Goal: Ask a question

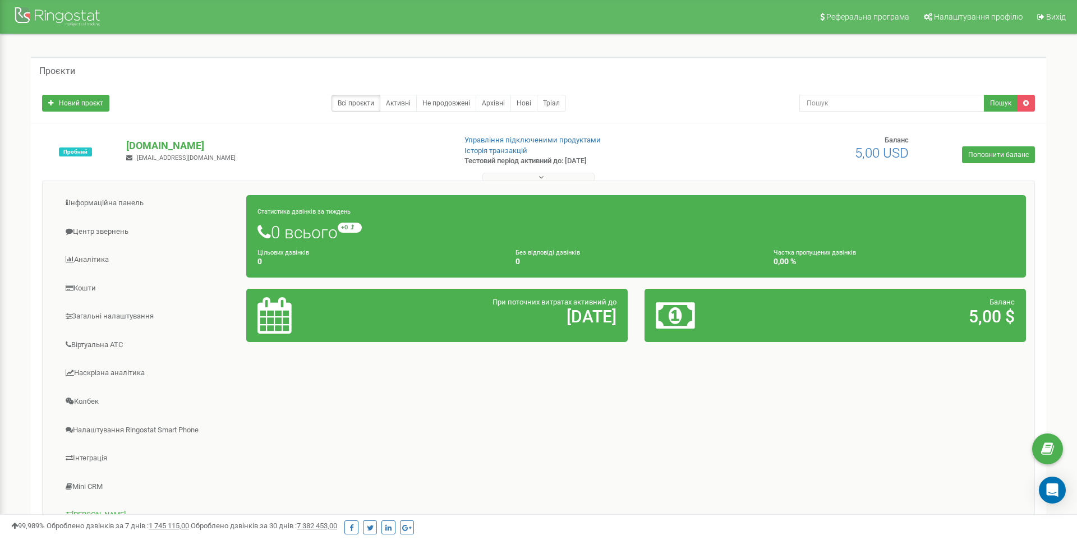
scroll to position [133, 0]
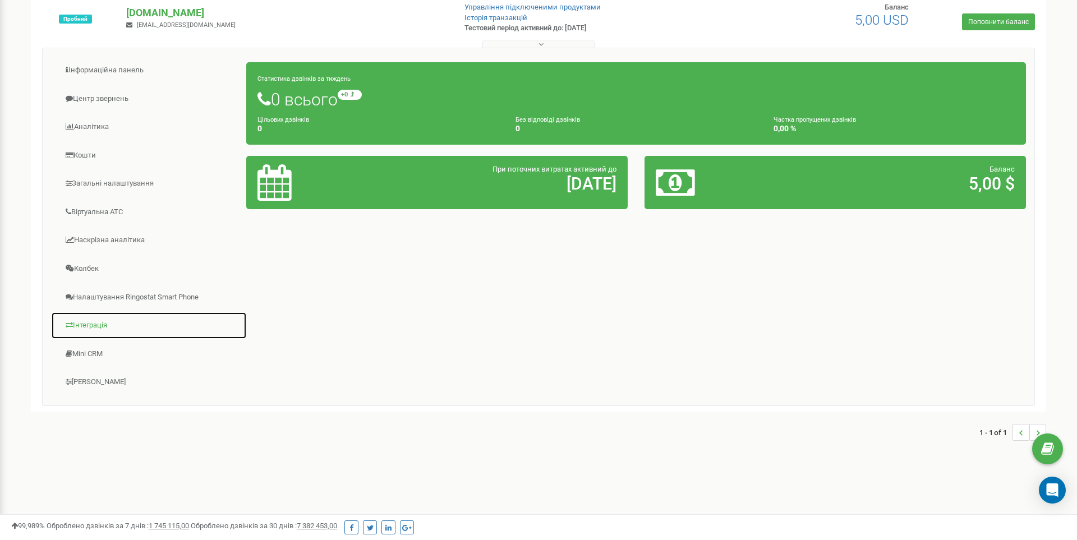
click at [95, 329] on link "Інтеграція" at bounding box center [149, 325] width 196 height 27
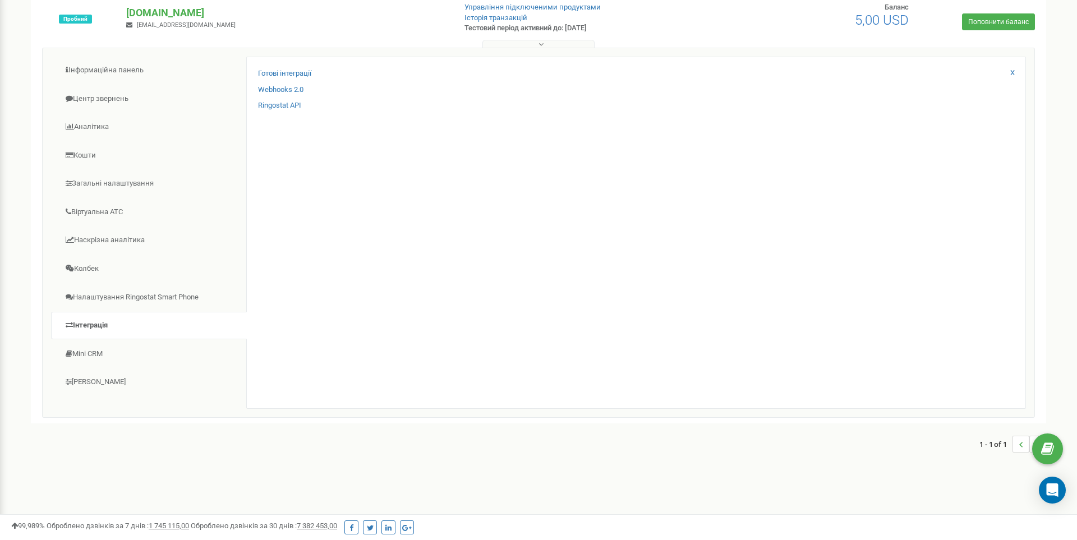
click at [365, 181] on div "Готові інтеграції Webhooks 2.0 Ringostat API X" at bounding box center [636, 233] width 780 height 352
click at [294, 90] on link "Webhooks 2.0" at bounding box center [280, 90] width 45 height 11
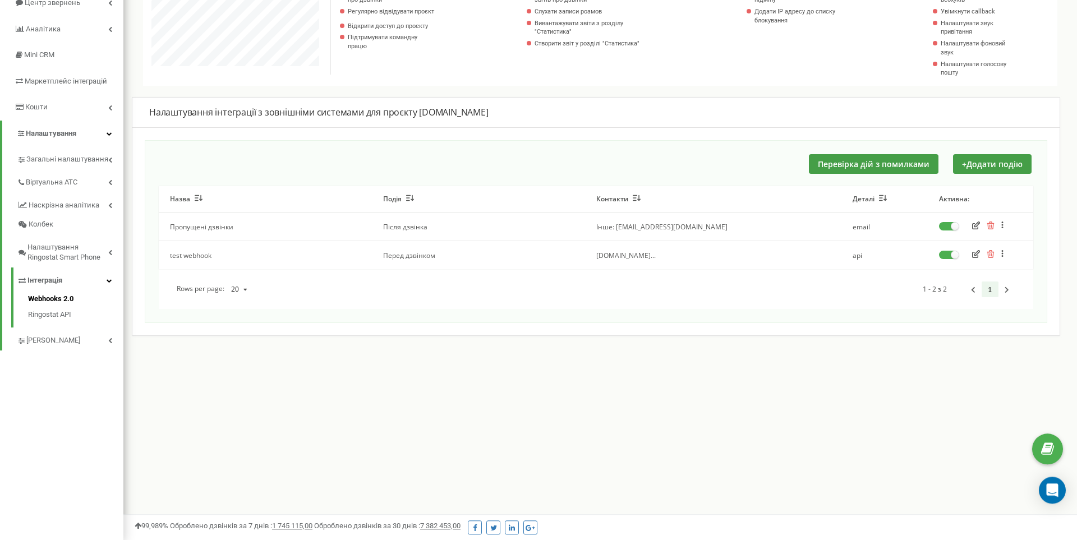
scroll to position [133, 0]
click at [202, 254] on td "test webhook" at bounding box center [265, 252] width 213 height 29
click at [975, 251] on button "button" at bounding box center [976, 252] width 15 height 11
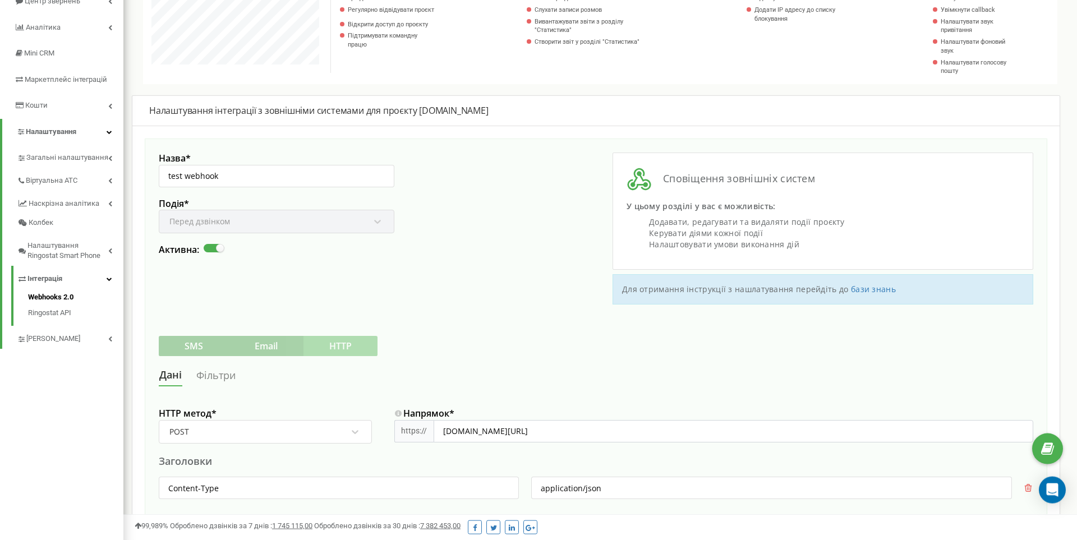
scroll to position [133, 0]
click at [378, 221] on div "Подія * Перед дзвінком" at bounding box center [277, 219] width 236 height 47
click at [364, 221] on div "Подія * Перед дзвінком" at bounding box center [277, 219] width 236 height 47
click at [310, 222] on div "Подія * Перед дзвінком" at bounding box center [277, 219] width 236 height 47
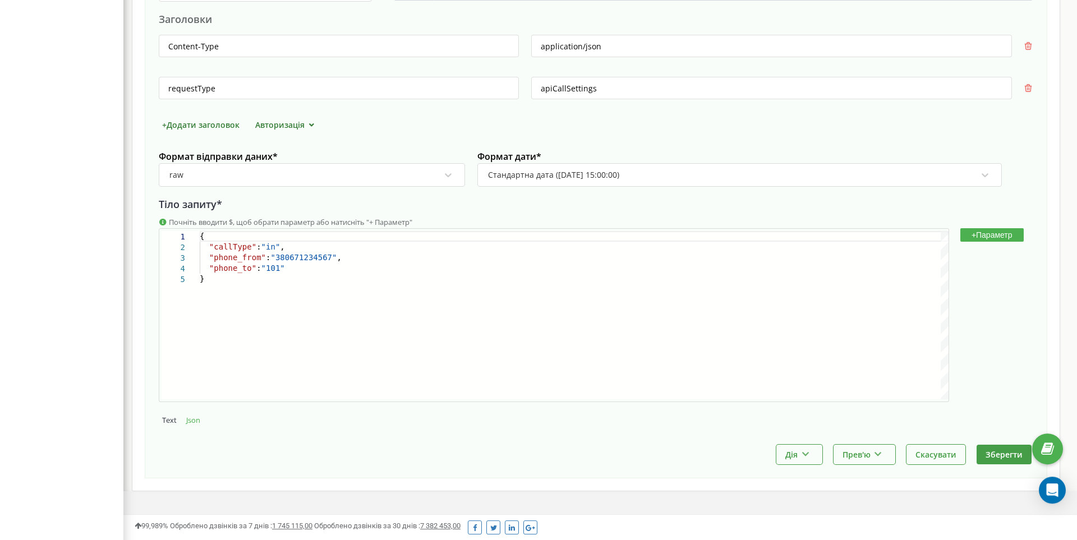
scroll to position [598, 0]
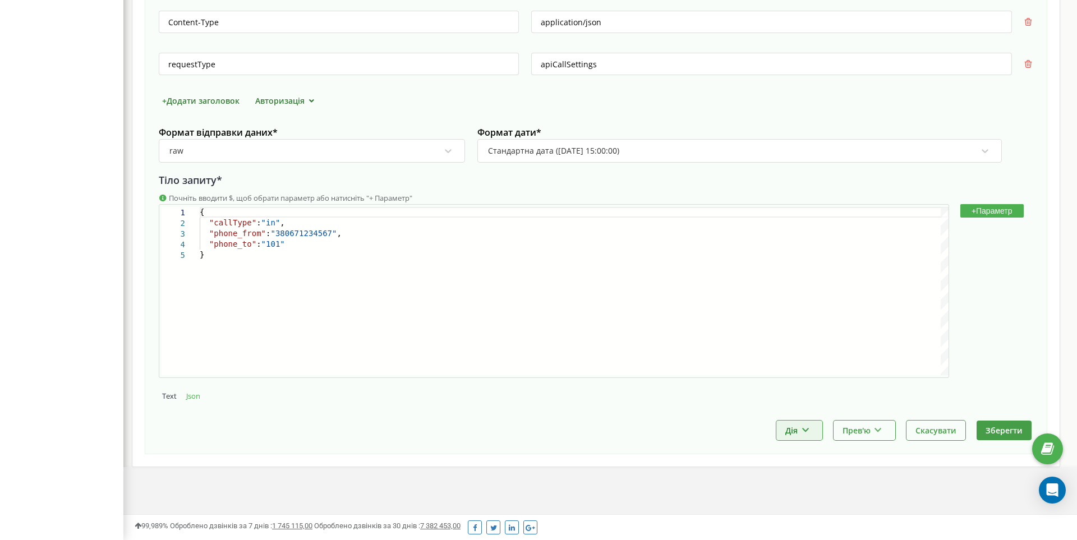
click at [811, 424] on button "Дія" at bounding box center [799, 431] width 46 height 20
click at [814, 426] on button "Дія" at bounding box center [799, 431] width 46 height 20
click at [803, 429] on icon at bounding box center [805, 428] width 10 height 7
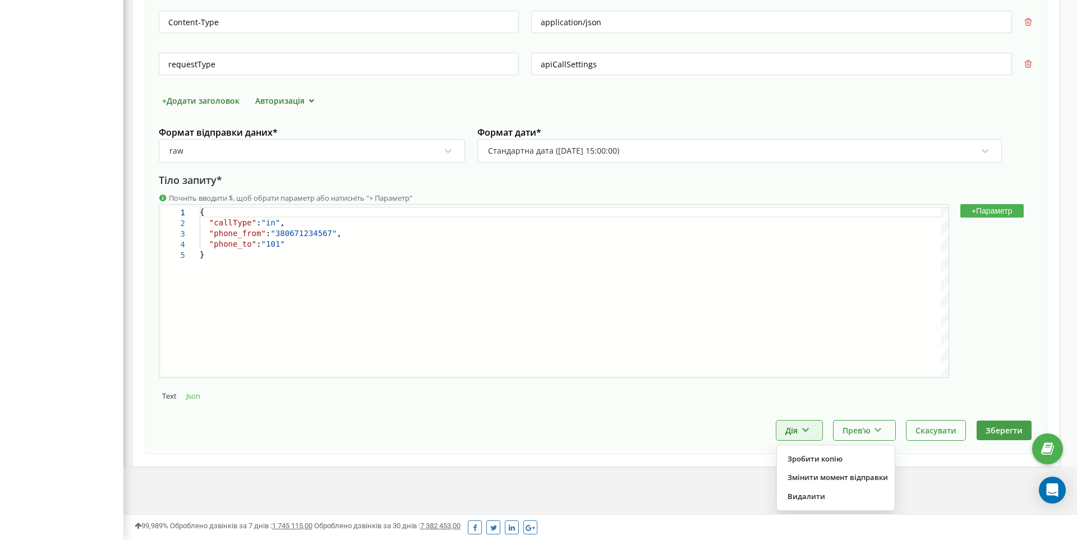
click at [803, 429] on icon at bounding box center [805, 428] width 10 height 7
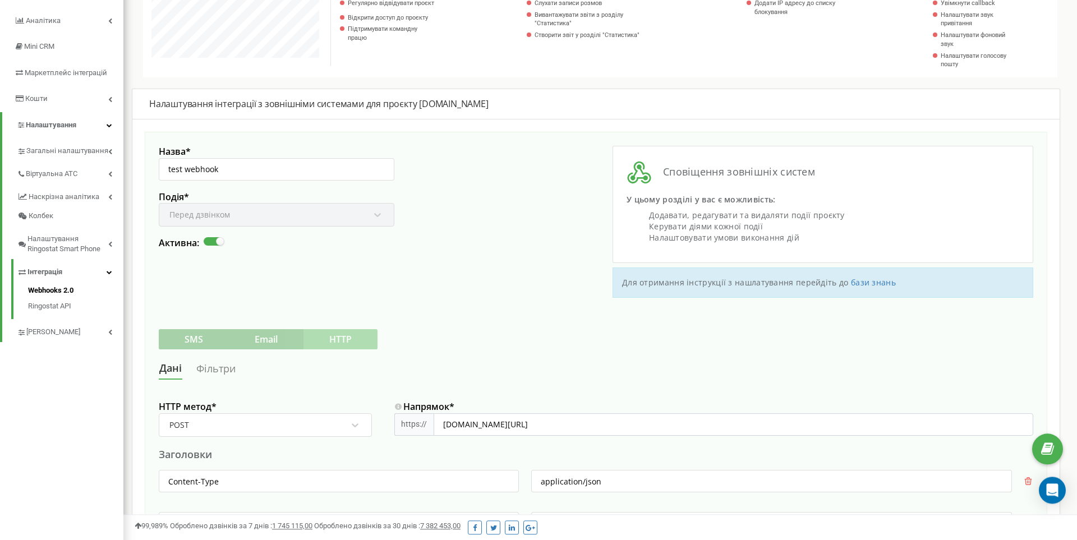
scroll to position [155, 0]
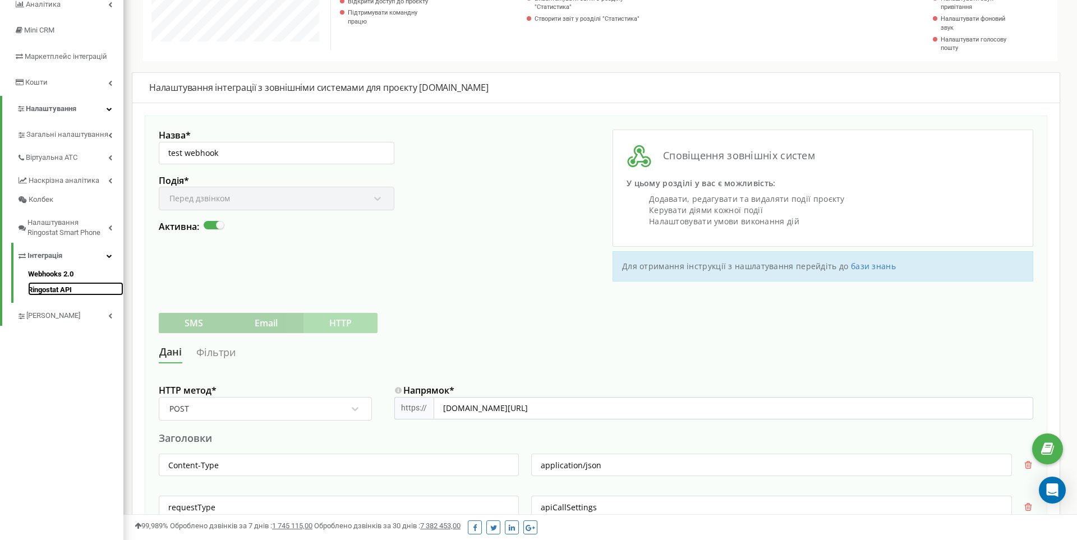
click at [59, 289] on link "Ringostat API" at bounding box center [75, 288] width 95 height 13
click at [70, 292] on link "Ringostat API" at bounding box center [75, 288] width 95 height 13
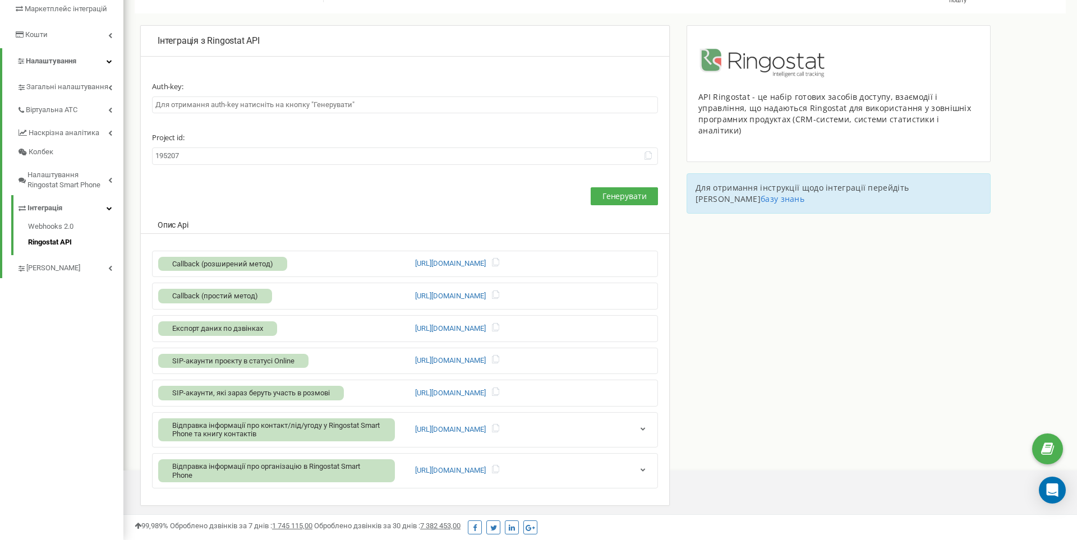
scroll to position [673, 953]
click at [646, 469] on icon "button" at bounding box center [642, 468] width 8 height 7
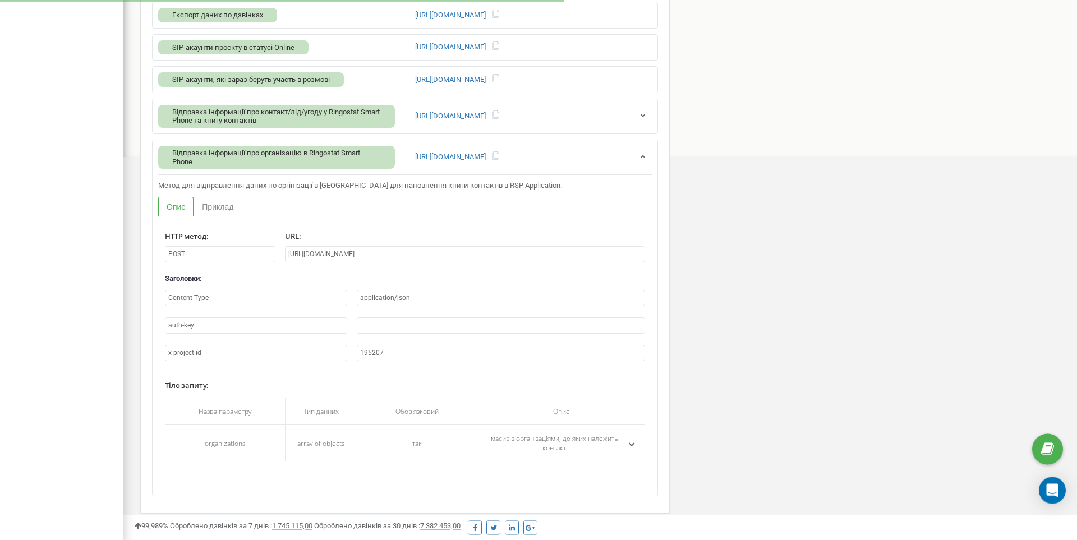
scroll to position [524, 0]
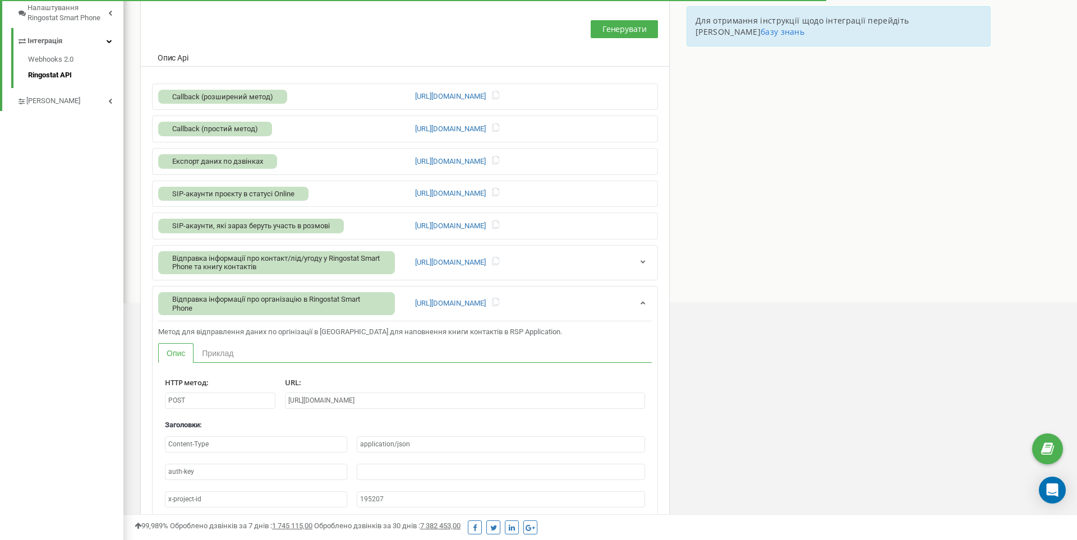
click at [396, 299] on div "Відправка інформації про організацію в Ringostat Smart Phone [URL][DOMAIN_NAME]" at bounding box center [405, 303] width 494 height 23
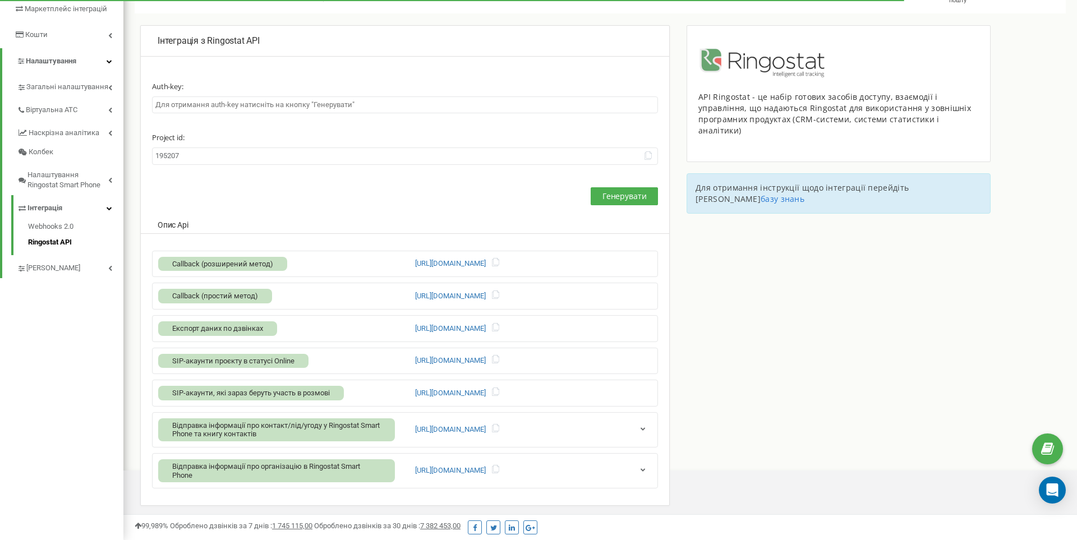
click at [645, 423] on div "Відправка інформації про контакт/лід/угоду у Ringostat Smart Phone та книгу кон…" at bounding box center [405, 429] width 494 height 23
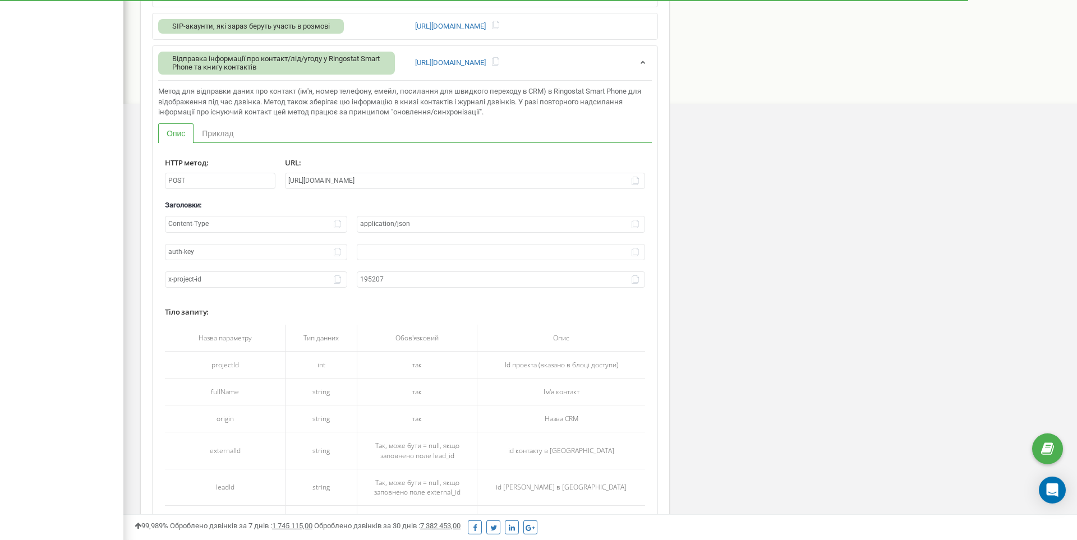
scroll to position [589, 0]
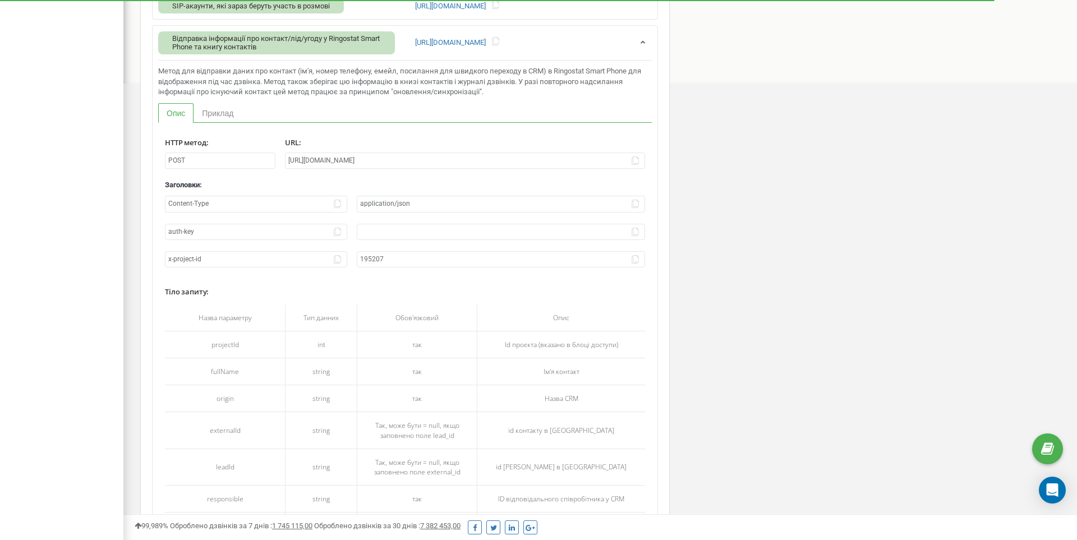
click at [321, 233] on input "auth-key" at bounding box center [256, 232] width 182 height 16
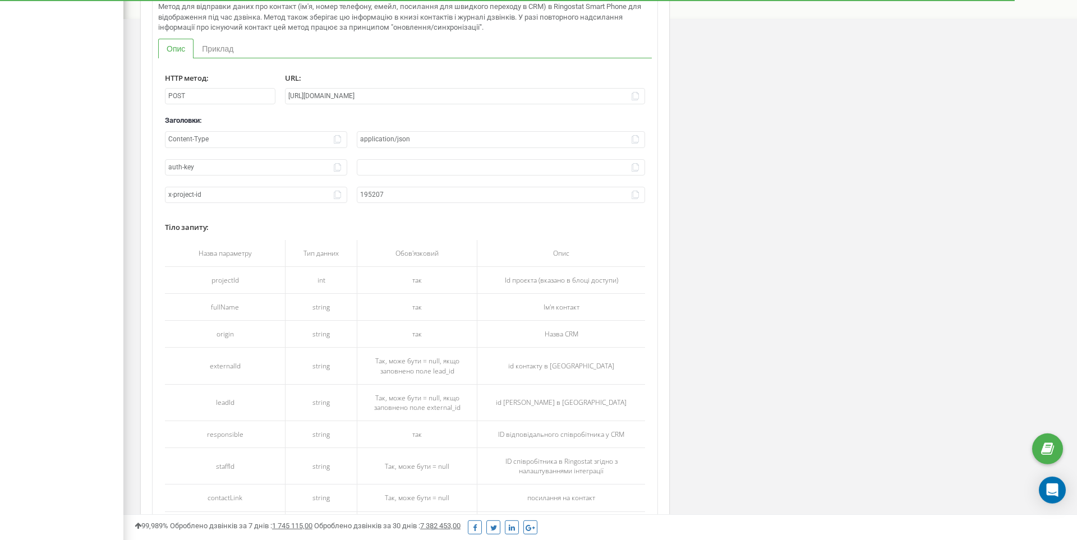
scroll to position [667, 0]
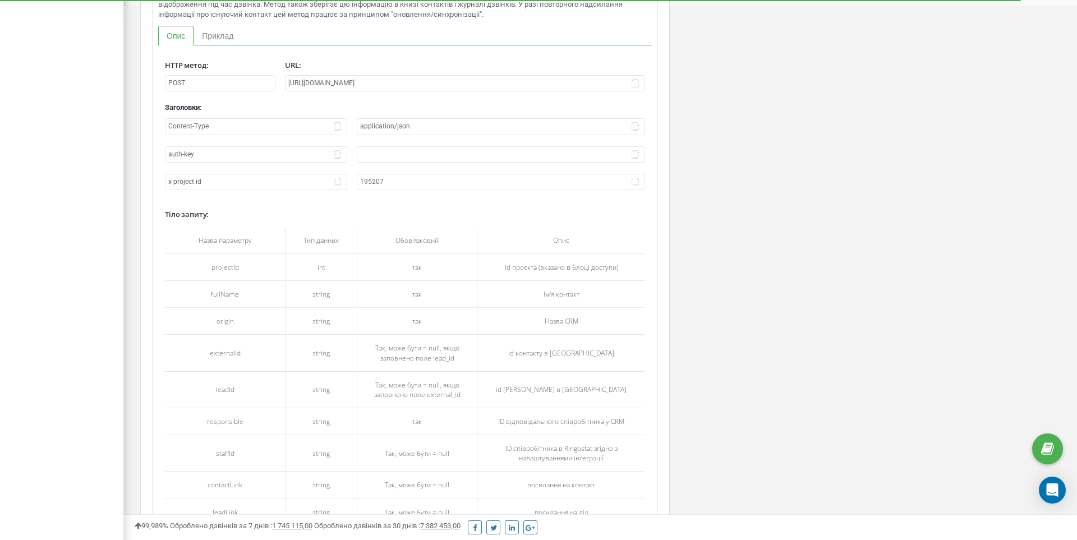
click at [382, 155] on input "text" at bounding box center [501, 154] width 288 height 16
click at [411, 152] on input "text" at bounding box center [501, 154] width 288 height 16
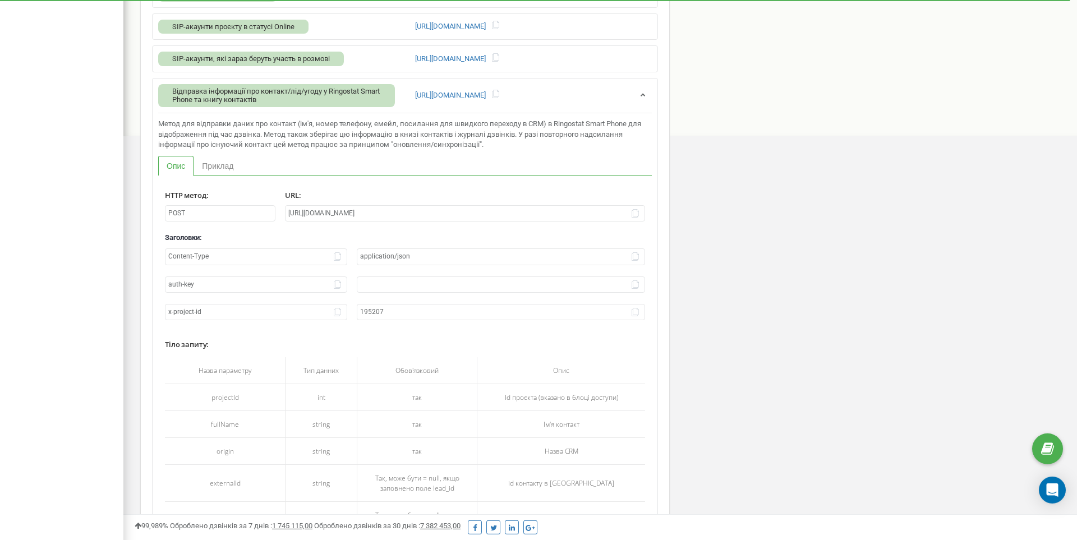
scroll to position [520, 0]
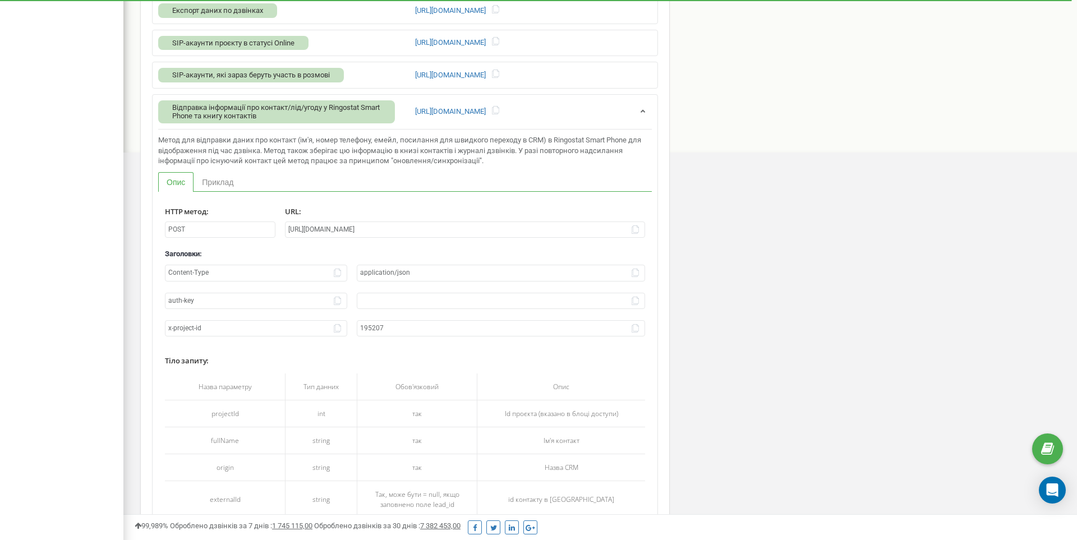
click at [222, 185] on link "Приклад" at bounding box center [217, 181] width 48 height 19
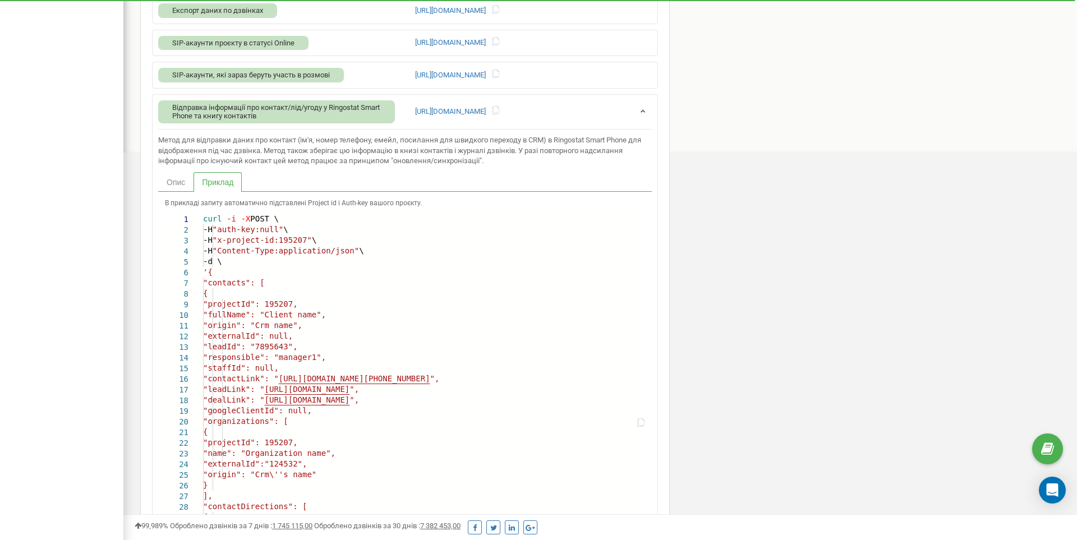
click at [169, 188] on link "Опис" at bounding box center [175, 181] width 35 height 19
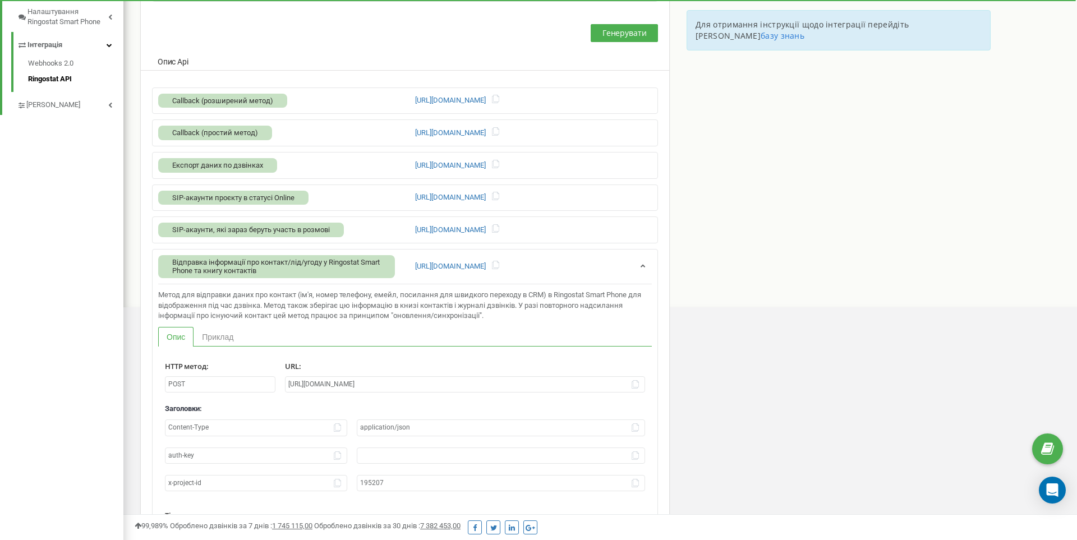
click at [623, 268] on div "[URL][DOMAIN_NAME]" at bounding box center [533, 267] width 237 height 12
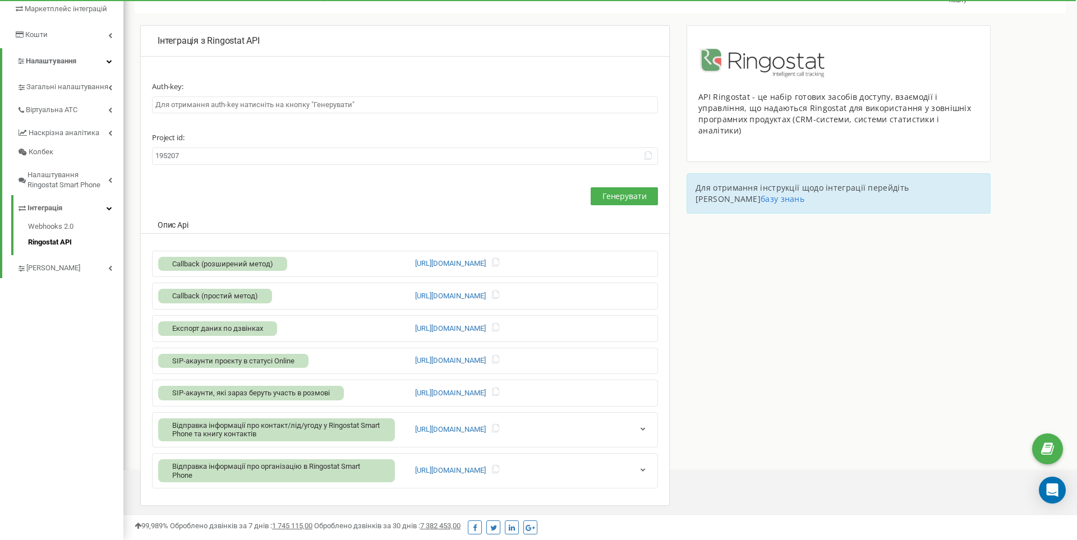
scroll to position [202, 0]
click at [622, 471] on div "[URL][DOMAIN_NAME]" at bounding box center [533, 471] width 237 height 12
click at [620, 474] on div "[URL][DOMAIN_NAME]" at bounding box center [533, 471] width 237 height 12
click at [619, 430] on div "[URL][DOMAIN_NAME]" at bounding box center [533, 430] width 237 height 12
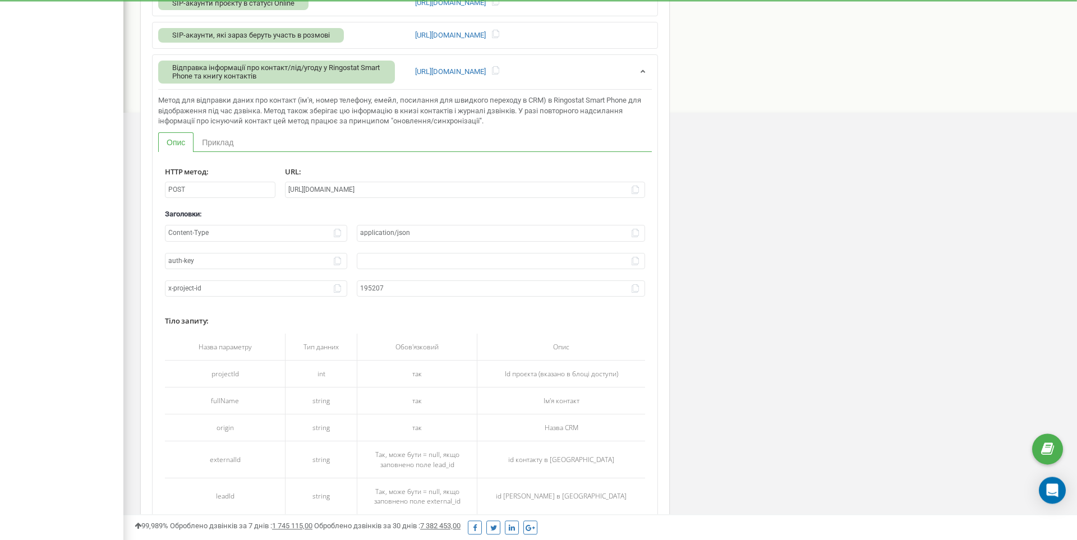
scroll to position [512, 0]
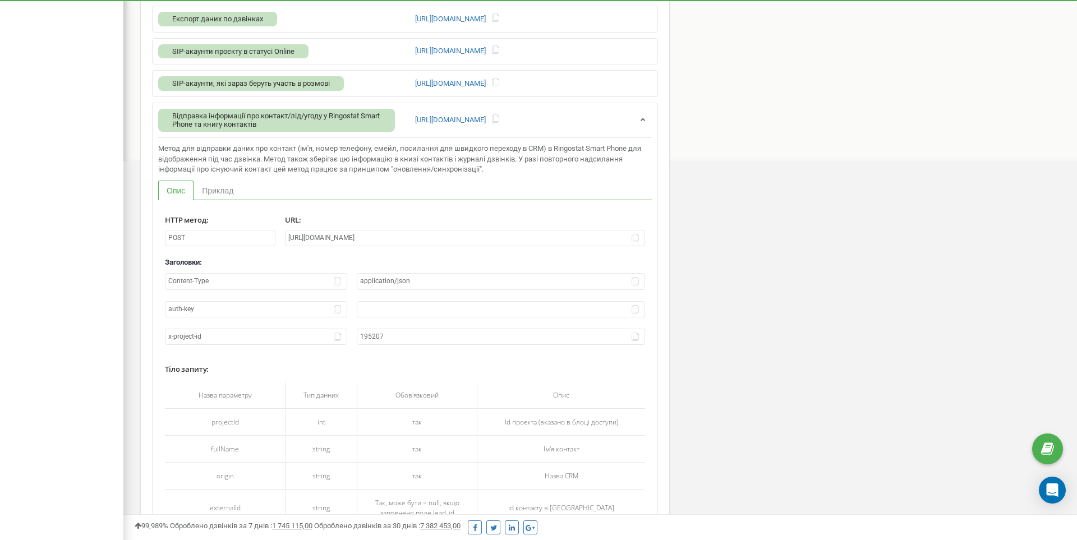
click at [304, 150] on span "Метод для відправки даних про контакт (ім'я, номер телефону, емейл, посилання д…" at bounding box center [399, 158] width 483 height 29
click at [340, 164] on p "Метод для відправки даних про контакт (ім'я, номер телефону, емейл, посилання д…" at bounding box center [405, 159] width 494 height 31
click at [1045, 451] on icon at bounding box center [1047, 449] width 13 height 17
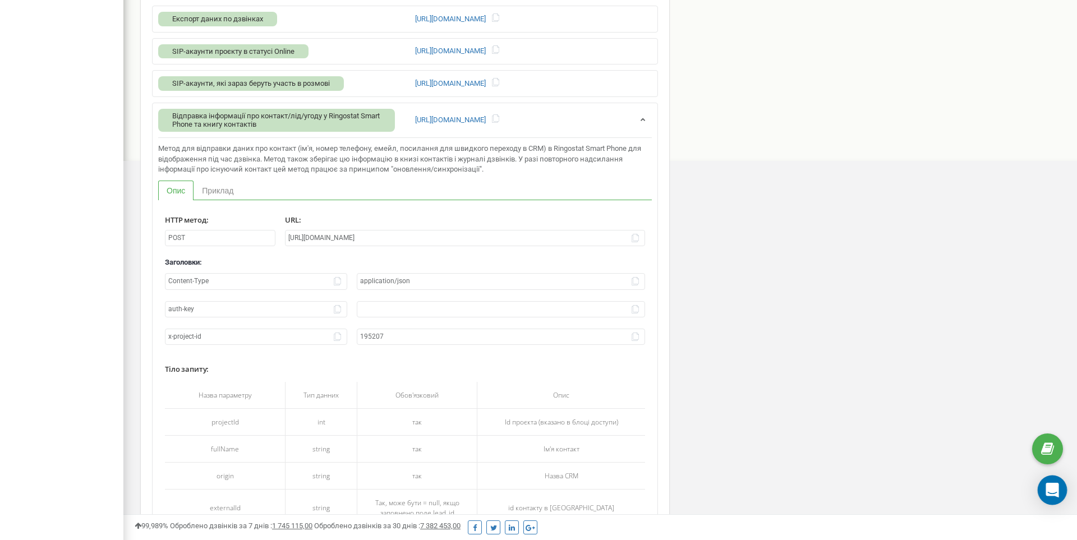
click at [1058, 492] on icon "Open Intercom Messenger" at bounding box center [1052, 490] width 15 height 15
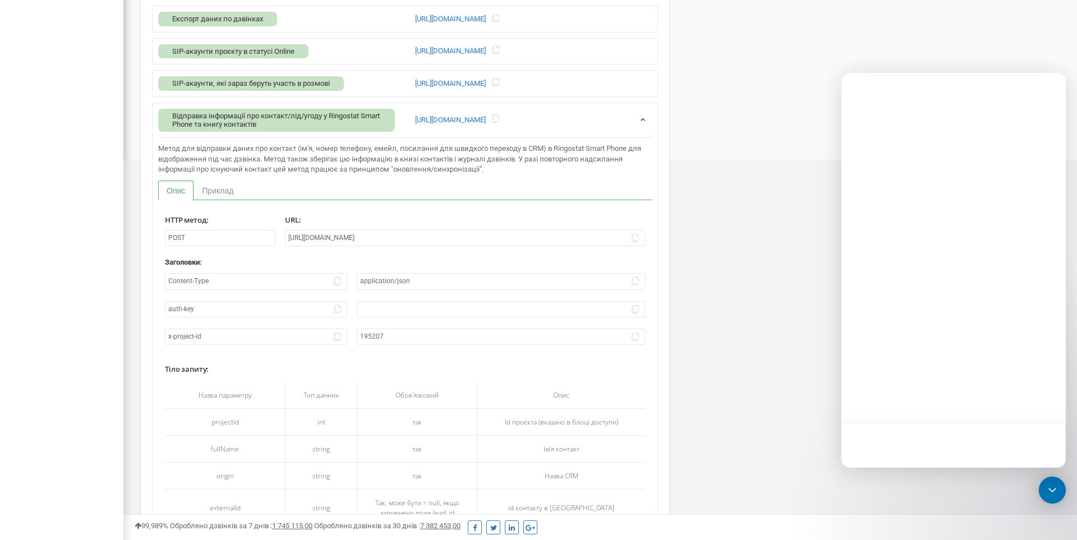
scroll to position [0, 0]
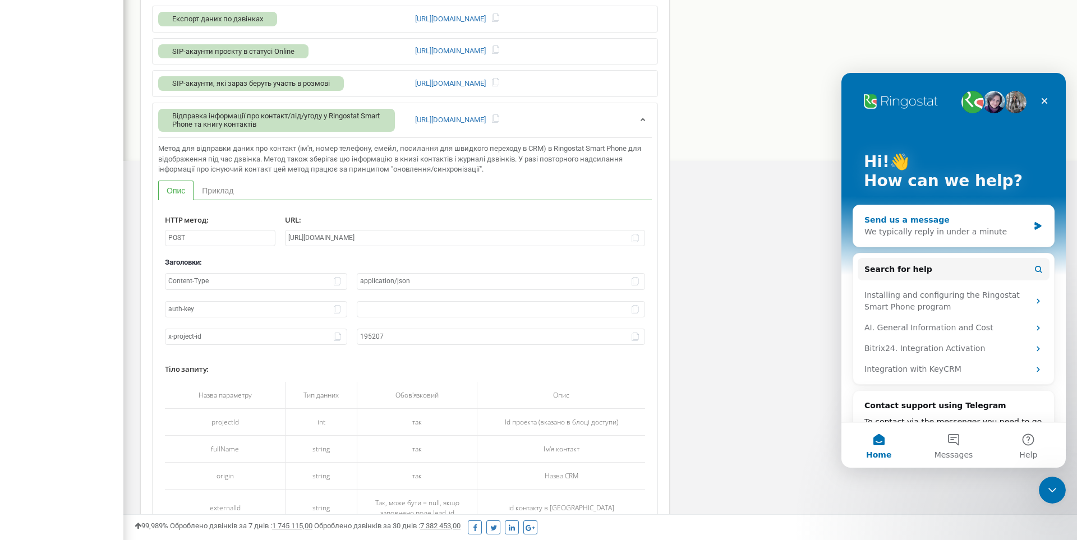
click at [963, 228] on div "We typically reply in under a minute" at bounding box center [946, 232] width 164 height 12
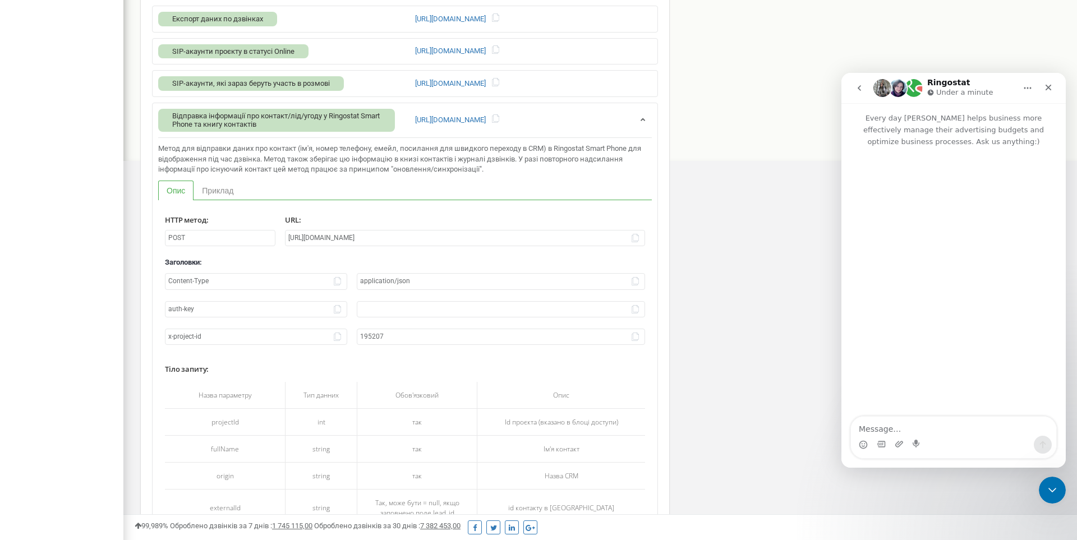
click at [935, 427] on textarea "Message…" at bounding box center [953, 426] width 205 height 19
type textarea "D"
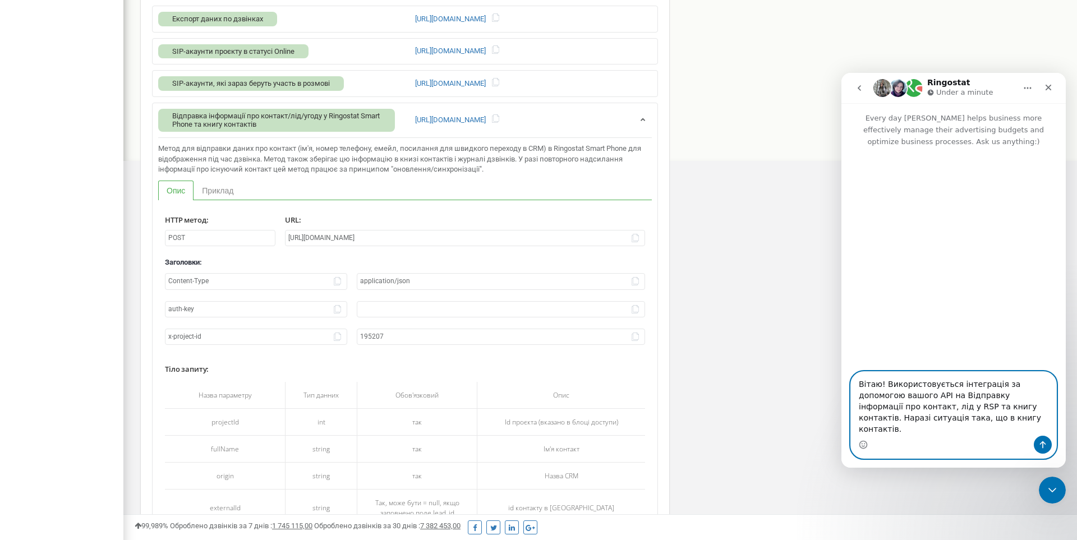
click at [968, 431] on textarea "Вітаю! Використовується інтеграція за допомогою вашого API на Відправку інформа…" at bounding box center [953, 404] width 205 height 64
click at [944, 429] on textarea "Вітаю! Використовується інтеграція за допомогою вашого API на Відправку інформа…" at bounding box center [953, 404] width 205 height 64
click at [961, 431] on textarea "Вітаю! Використовується інтеграція за допомогою вашого API на Відправку інформа…" at bounding box center [953, 404] width 205 height 64
click at [950, 394] on textarea "Вітаю! Використовується інтеграція за допомогою вашого API на Відправку інформа…" at bounding box center [953, 404] width 205 height 64
click at [947, 431] on textarea "Вітаю! Використовується інтеграція за допомогою вашого API на Відправку інформа…" at bounding box center [953, 404] width 205 height 64
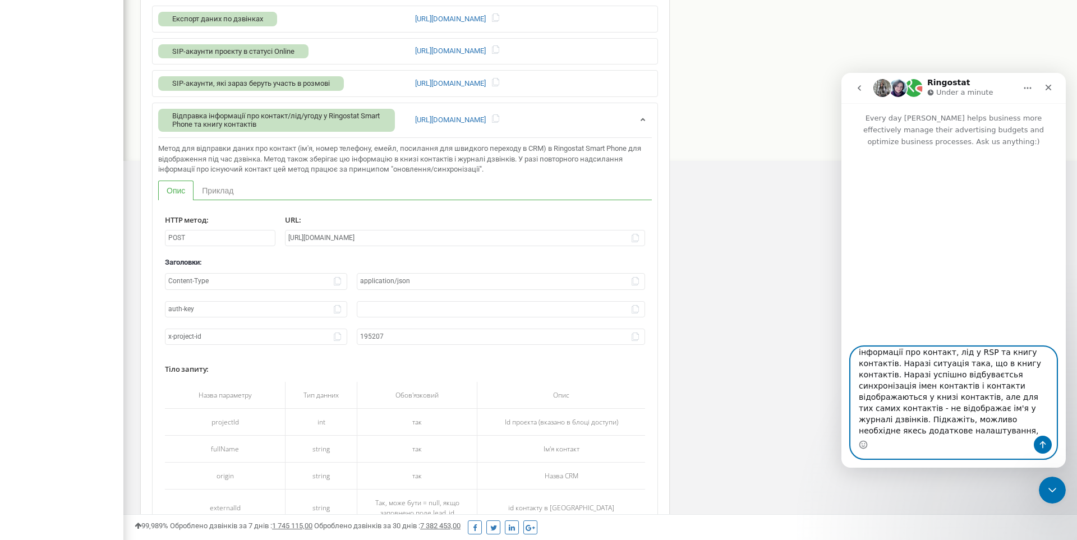
scroll to position [41, 0]
type textarea "Вітаю! У CRM використовується інтеграція за допомогою вашого API на Відправку і…"
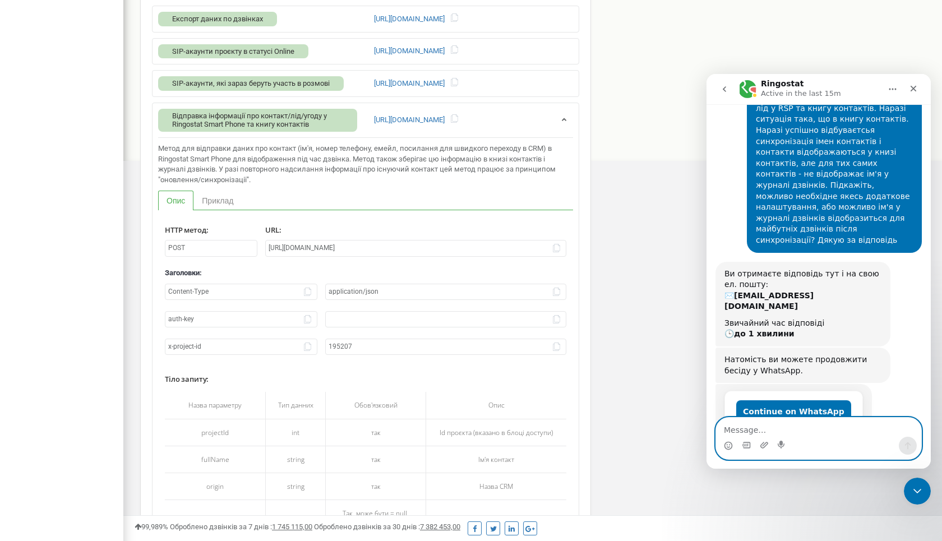
scroll to position [338, 0]
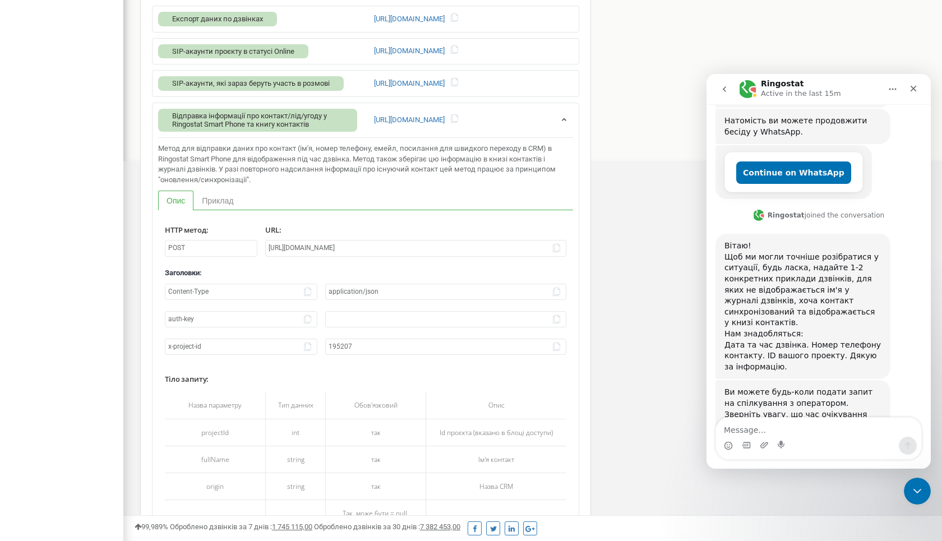
click at [652, 261] on div "Інтеграція з Ringostat API Auth-key: Project id: 195207 Генерувати Опис Api Cal…" at bounding box center [532, 349] width 819 height 1269
click at [851, 83] on div "Ringostat Active in the last 15m" at bounding box center [810, 90] width 142 height 20
click at [881, 389] on div "Ви можете будь-коли подати запит на спілкування з оператором. Зверніть увагу, щ…" at bounding box center [803, 420] width 175 height 80
